Goal: Information Seeking & Learning: Learn about a topic

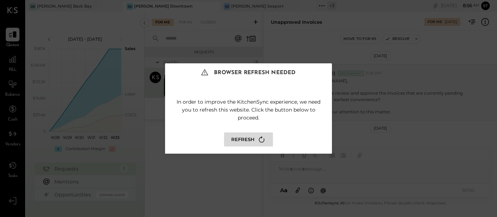
scroll to position [147, 0]
click at [146, 69] on div "Browser Refresh Needed In order to improve the KitchenSync experience, we need …" at bounding box center [248, 108] width 497 height 217
click at [256, 136] on button "Refresh" at bounding box center [248, 139] width 49 height 14
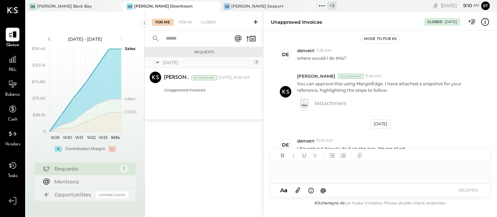
scroll to position [104, 0]
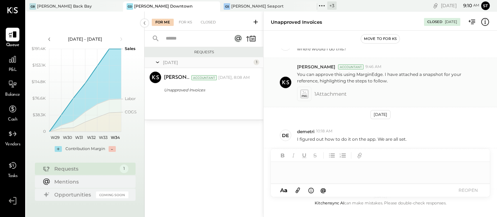
click at [307, 95] on icon at bounding box center [304, 96] width 5 height 2
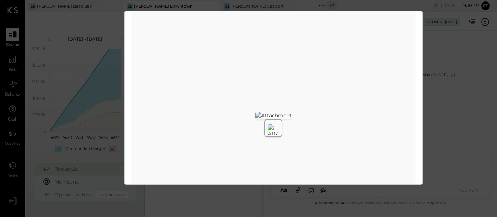
scroll to position [39, 0]
click at [447, 80] on div "Screenshot 2025-08-06 064045.png Download" at bounding box center [248, 108] width 497 height 217
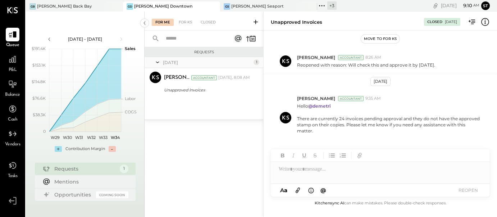
scroll to position [219, 0]
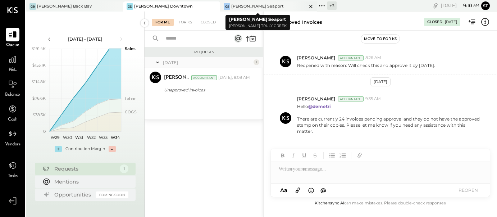
click at [307, 6] on icon at bounding box center [311, 6] width 9 height 9
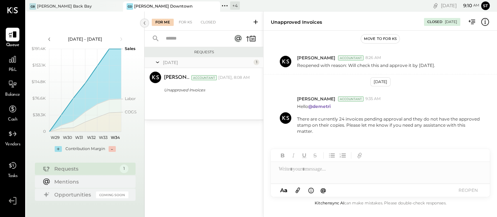
click at [146, 23] on icon at bounding box center [145, 23] width 8 height 13
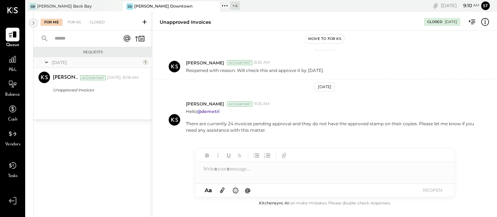
scroll to position [200, 0]
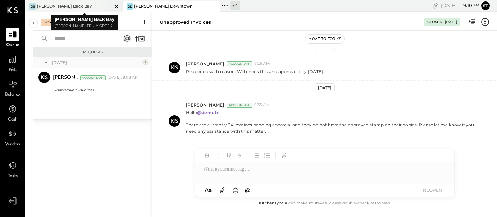
click at [116, 5] on icon at bounding box center [117, 7] width 4 height 4
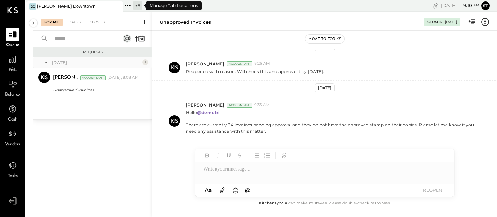
click at [128, 5] on icon at bounding box center [127, 5] width 1 height 1
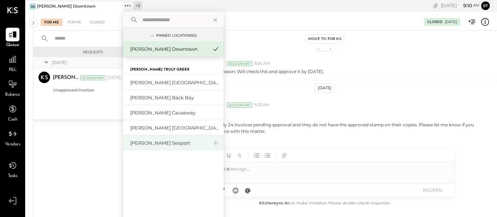
click at [163, 143] on div "[PERSON_NAME] Seaport" at bounding box center [169, 143] width 78 height 7
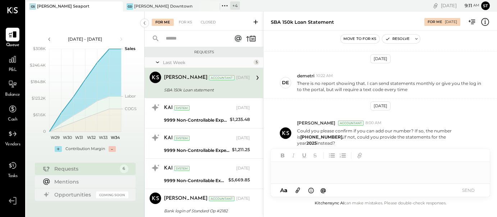
scroll to position [231, 0]
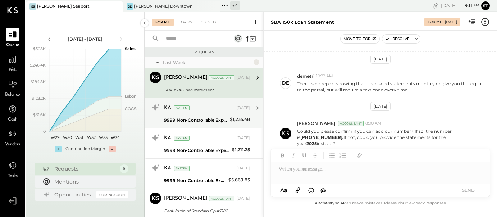
click at [224, 117] on div "9999 Non-Controllable Expenses:Other Income and Expenses:To Be Classified P&L" at bounding box center [196, 120] width 64 height 7
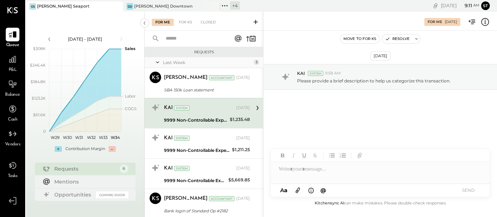
click at [216, 112] on div "KAI System Aug 11, 2025" at bounding box center [207, 108] width 86 height 10
click at [255, 106] on icon at bounding box center [257, 107] width 9 height 9
click at [92, 168] on div "Requests" at bounding box center [85, 168] width 62 height 7
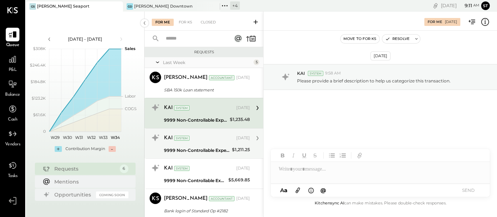
click at [206, 139] on div "KAI System" at bounding box center [199, 138] width 71 height 7
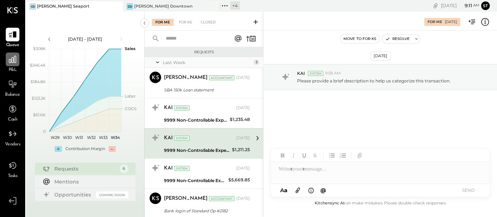
click at [14, 63] on icon at bounding box center [12, 59] width 9 height 9
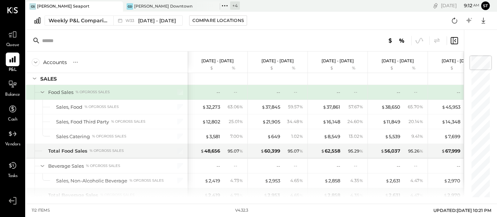
scroll to position [0, 1]
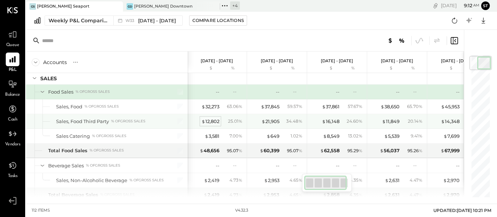
click at [216, 120] on div "$ 12,802" at bounding box center [211, 121] width 18 height 7
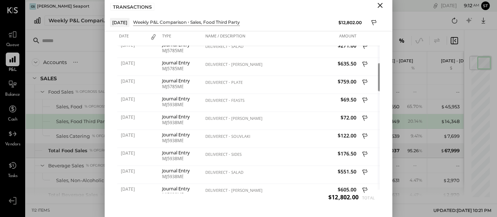
click at [382, 5] on icon "Close" at bounding box center [380, 5] width 9 height 9
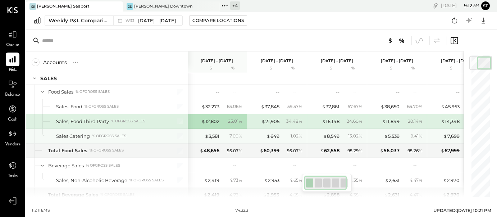
click at [146, 134] on div "Sales Catering % of GROSS SALES" at bounding box center [110, 136] width 108 height 7
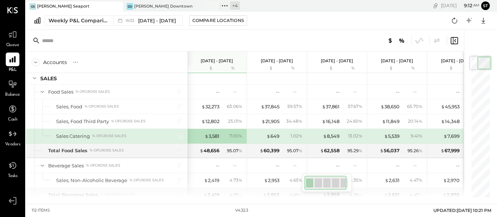
click at [146, 134] on div "Sales Catering % of GROSS SALES" at bounding box center [110, 136] width 108 height 7
click at [114, 136] on div "% of GROSS SALES" at bounding box center [109, 136] width 34 height 5
click at [212, 136] on div "$ 3,581" at bounding box center [212, 136] width 15 height 7
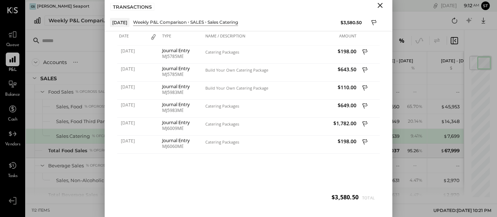
click at [380, 6] on icon "Close" at bounding box center [380, 5] width 9 height 9
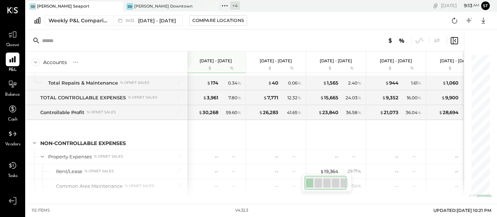
scroll to position [1206, 0]
